Goal: Navigation & Orientation: Find specific page/section

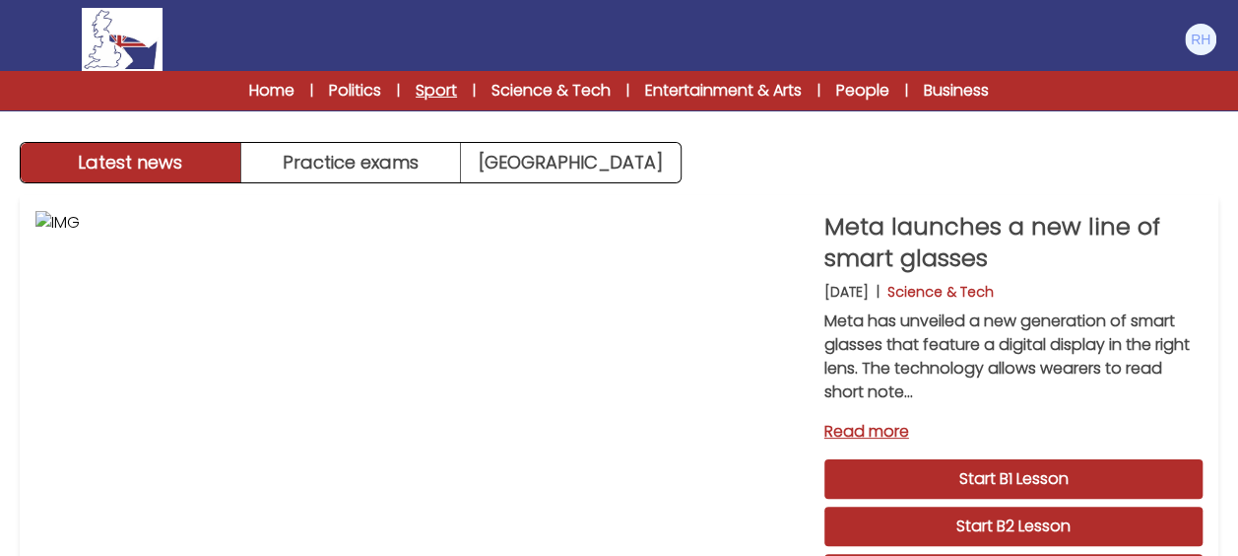
click at [416, 91] on link "Sport" at bounding box center [436, 91] width 41 height 24
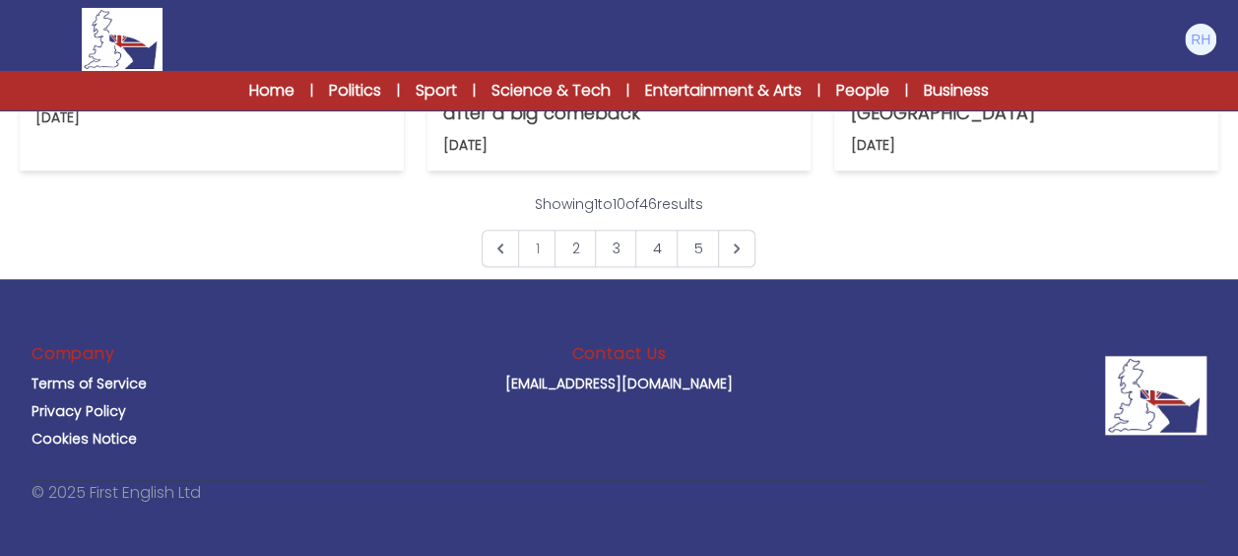
scroll to position [1084, 0]
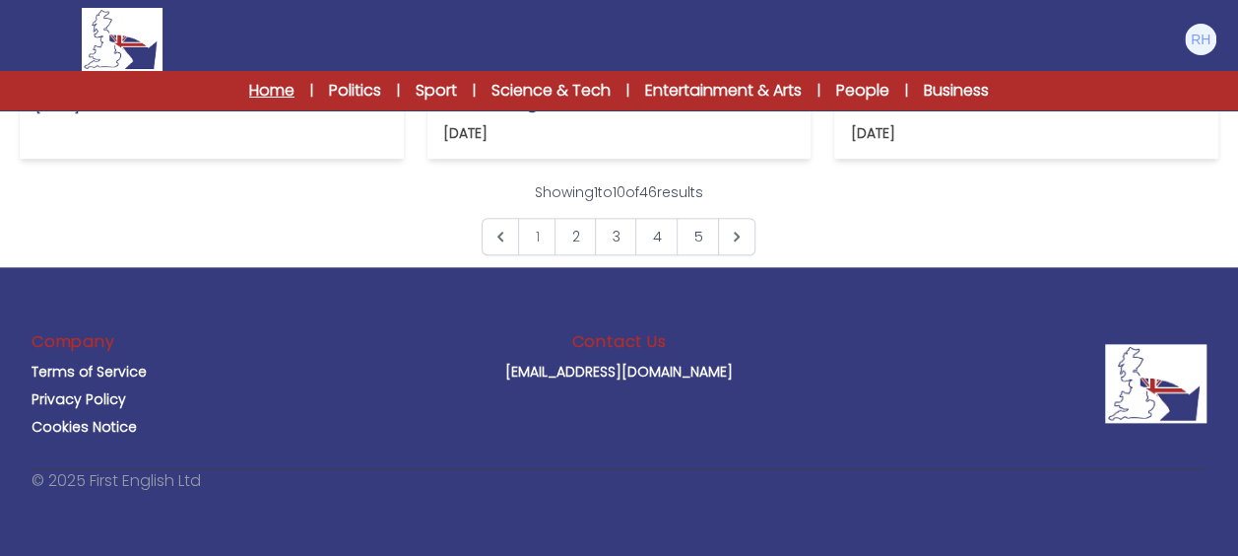
click at [273, 95] on link "Home" at bounding box center [271, 91] width 45 height 24
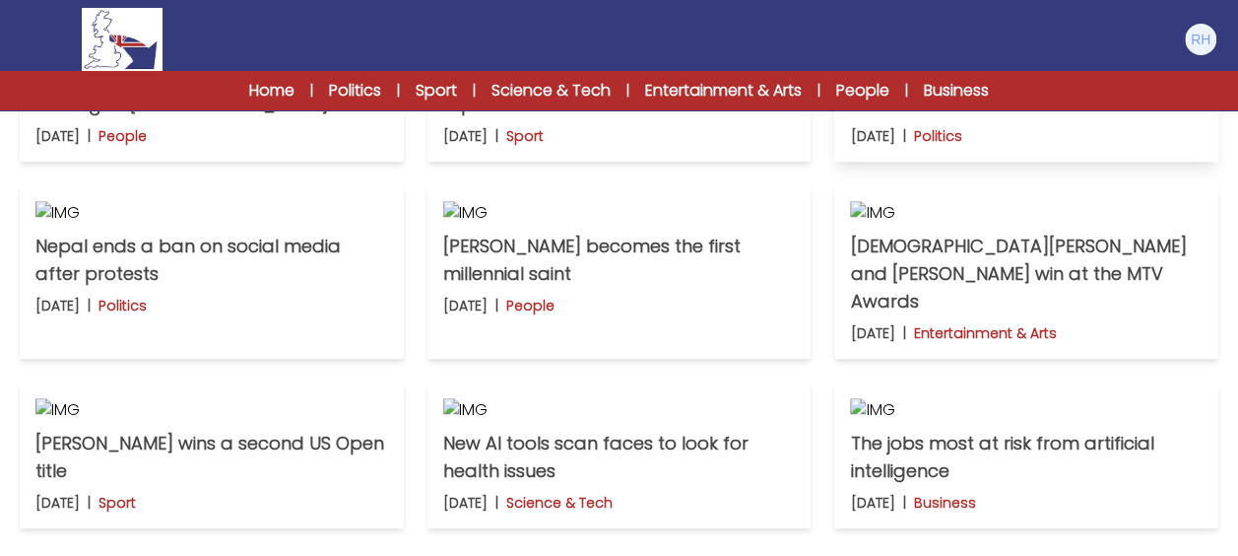
scroll to position [591, 0]
